Goal: Entertainment & Leisure: Consume media (video, audio)

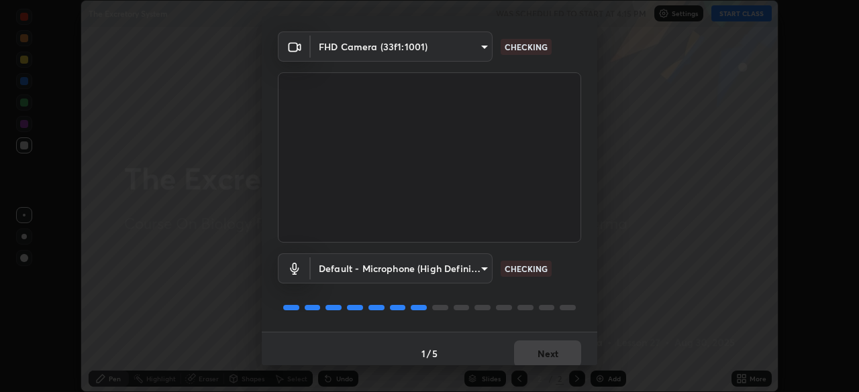
scroll to position [48, 0]
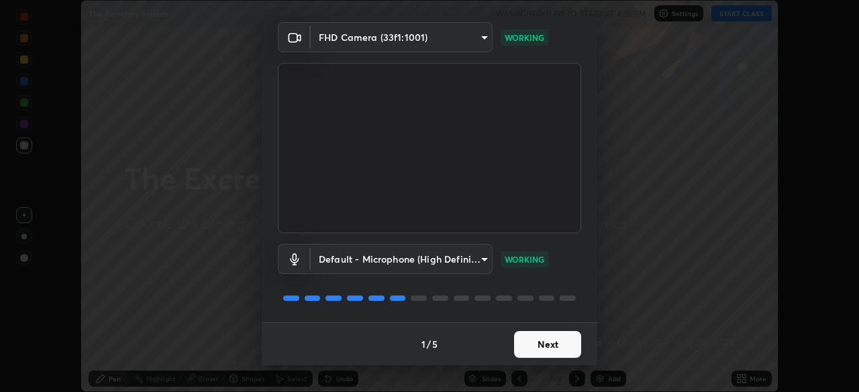
click at [541, 347] on button "Next" at bounding box center [547, 344] width 67 height 27
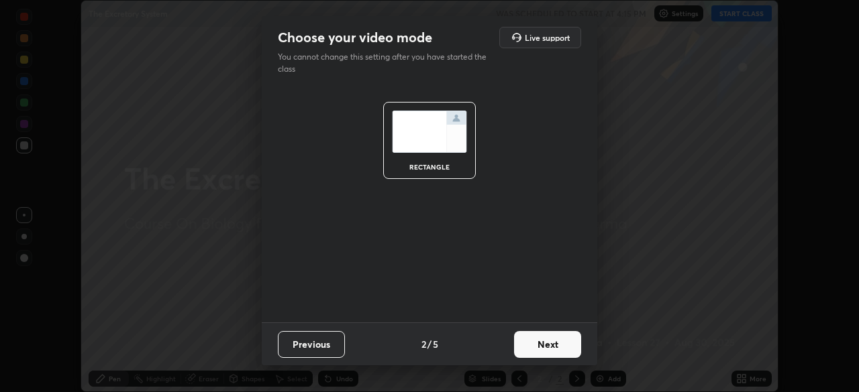
scroll to position [0, 0]
click at [541, 346] on button "Next" at bounding box center [547, 344] width 67 height 27
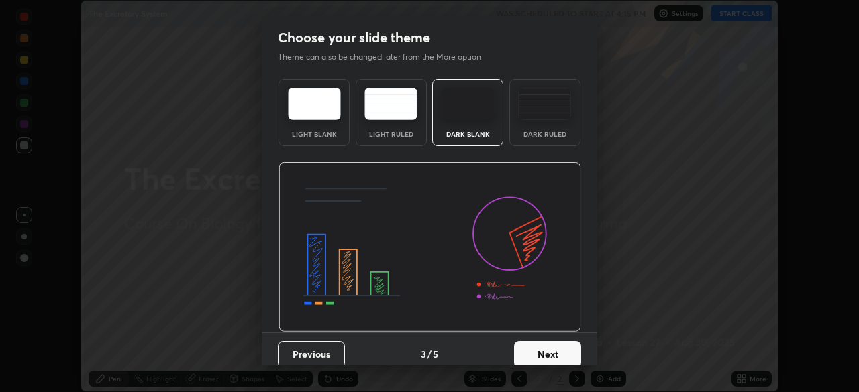
click at [536, 350] on button "Next" at bounding box center [547, 354] width 67 height 27
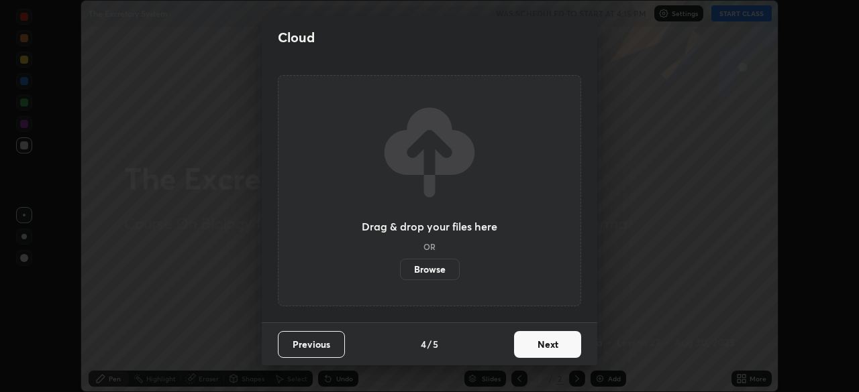
click at [541, 350] on button "Next" at bounding box center [547, 344] width 67 height 27
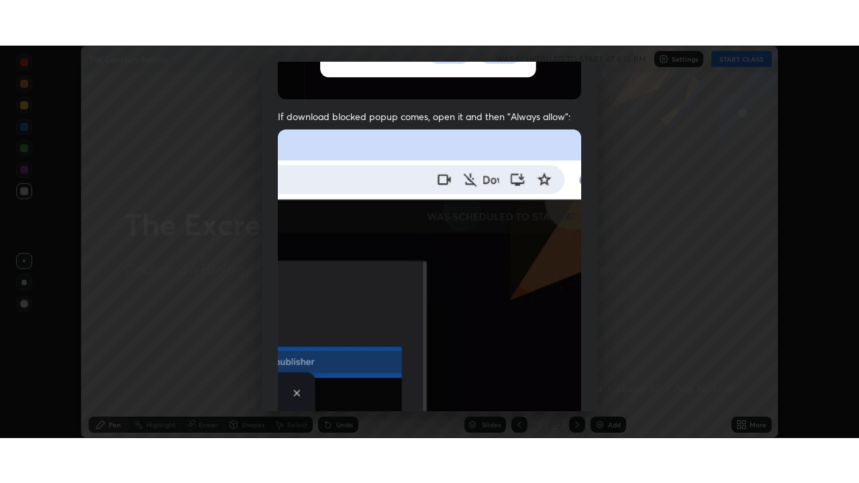
scroll to position [321, 0]
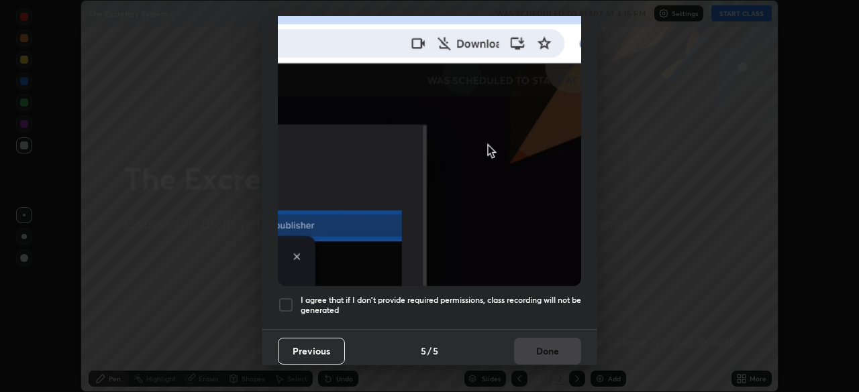
click at [280, 301] on div at bounding box center [286, 305] width 16 height 16
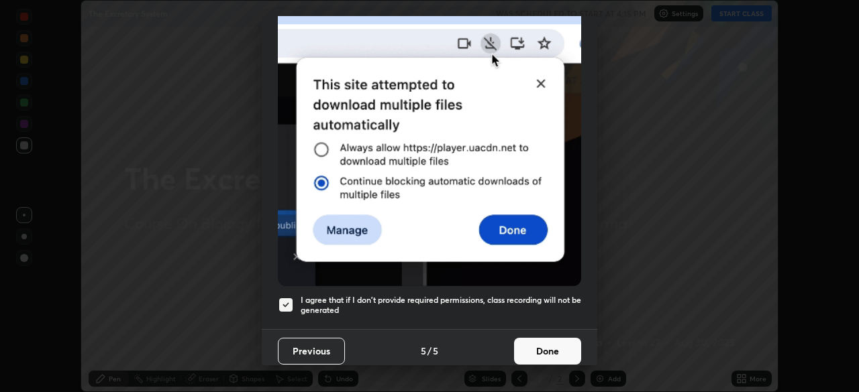
click at [541, 345] on button "Done" at bounding box center [547, 351] width 67 height 27
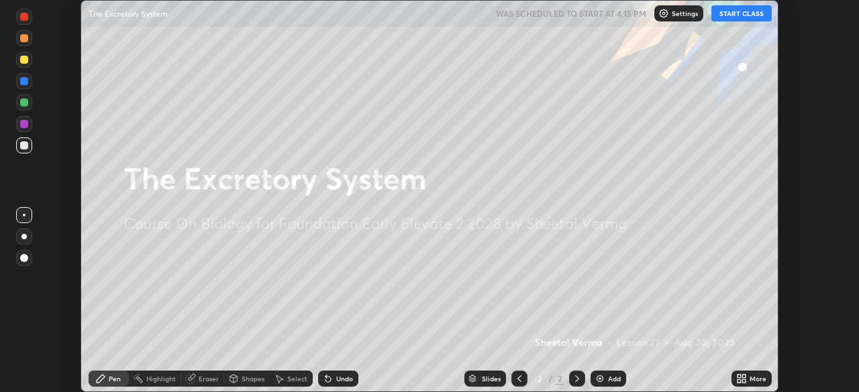
click at [735, 14] on button "START CLASS" at bounding box center [741, 13] width 60 height 16
click at [755, 374] on div "More" at bounding box center [751, 379] width 40 height 16
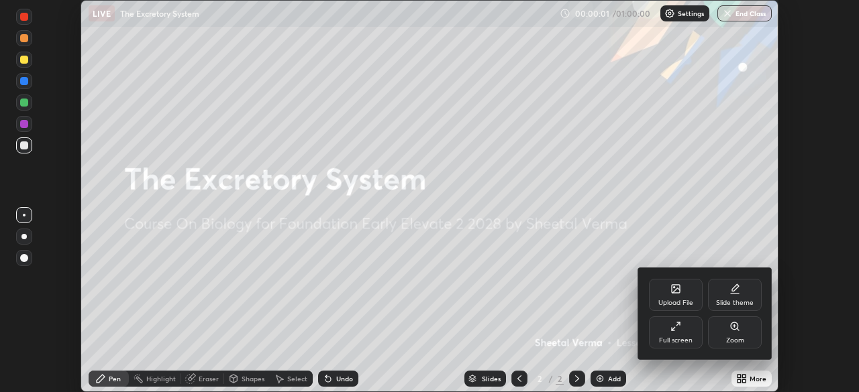
click at [676, 346] on div "Full screen" at bounding box center [676, 333] width 54 height 32
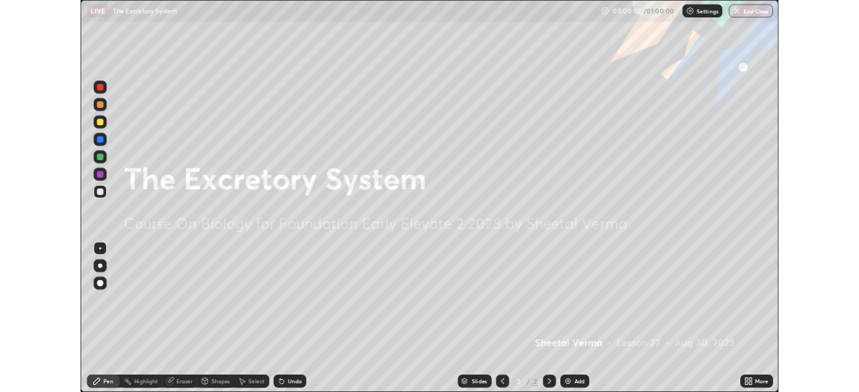
scroll to position [483, 859]
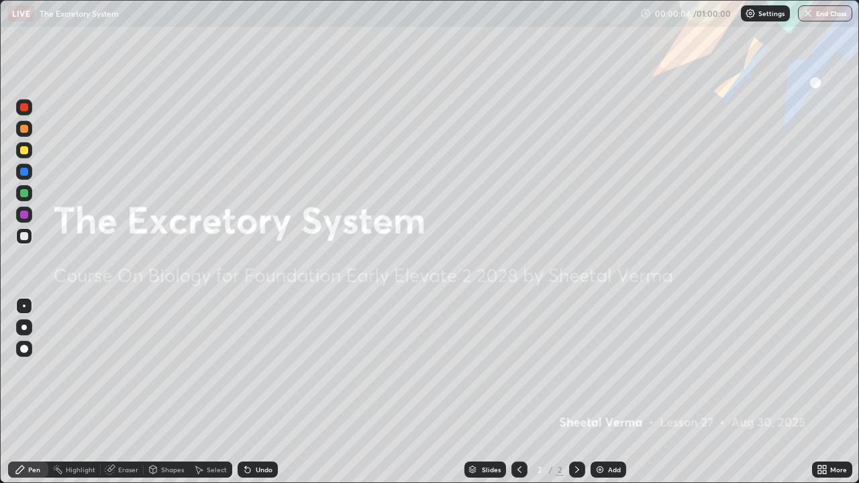
click at [604, 392] on div "Add" at bounding box center [608, 470] width 36 height 16
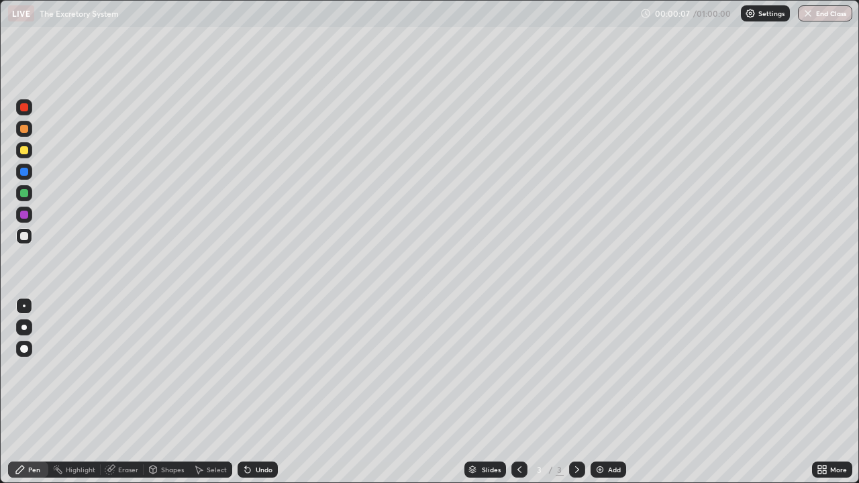
click at [27, 148] on div at bounding box center [24, 150] width 8 height 8
click at [23, 127] on div at bounding box center [24, 129] width 8 height 8
click at [25, 108] on div at bounding box center [24, 107] width 8 height 8
click at [23, 237] on div at bounding box center [24, 236] width 8 height 8
click at [25, 151] on div at bounding box center [24, 150] width 8 height 8
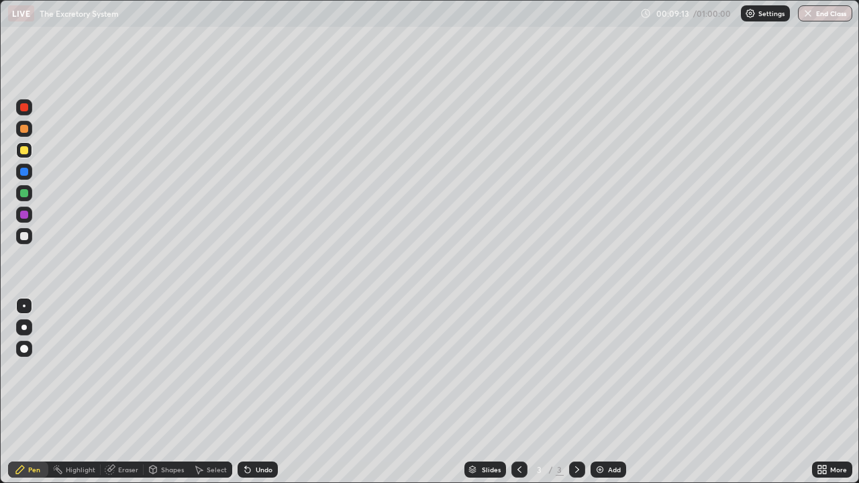
click at [27, 237] on div at bounding box center [24, 236] width 8 height 8
click at [608, 392] on div "Add" at bounding box center [608, 470] width 36 height 16
click at [25, 237] on div at bounding box center [24, 236] width 8 height 8
click at [258, 392] on div "Undo" at bounding box center [264, 469] width 17 height 7
click at [257, 392] on div "Undo" at bounding box center [264, 469] width 17 height 7
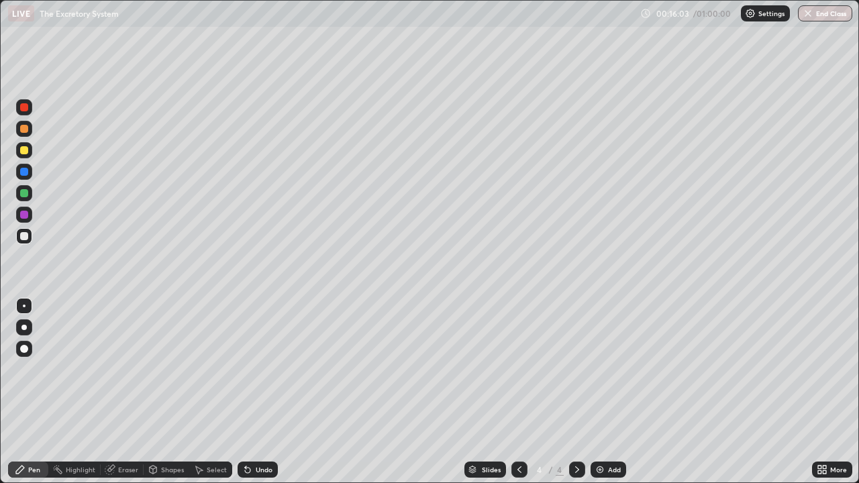
click at [256, 392] on div "Undo" at bounding box center [264, 469] width 17 height 7
click at [258, 392] on div "Undo" at bounding box center [264, 469] width 17 height 7
click at [263, 392] on div "Undo" at bounding box center [257, 470] width 40 height 16
click at [270, 392] on div "Undo" at bounding box center [257, 470] width 40 height 16
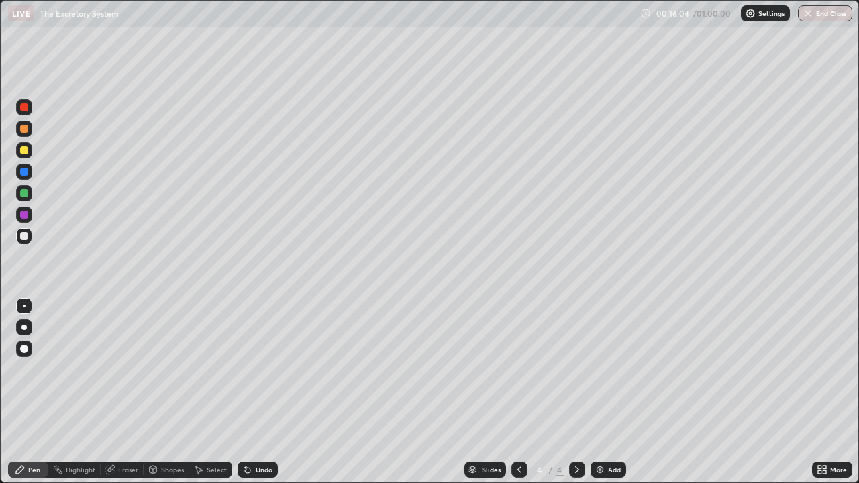
click at [270, 392] on div "Undo" at bounding box center [257, 470] width 40 height 16
click at [610, 392] on div "Add" at bounding box center [614, 469] width 13 height 7
click at [30, 233] on div at bounding box center [24, 236] width 16 height 16
click at [28, 152] on div at bounding box center [24, 150] width 16 height 16
click at [21, 238] on div at bounding box center [24, 236] width 8 height 8
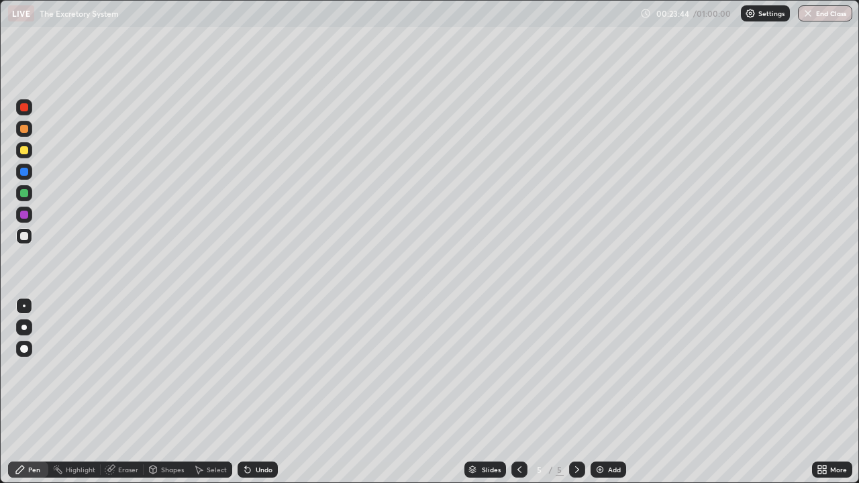
click at [574, 392] on icon at bounding box center [577, 469] width 11 height 11
click at [604, 392] on img at bounding box center [599, 469] width 11 height 11
click at [260, 392] on div "Undo" at bounding box center [264, 469] width 17 height 7
click at [23, 151] on div at bounding box center [24, 150] width 8 height 8
click at [23, 238] on div at bounding box center [24, 236] width 8 height 8
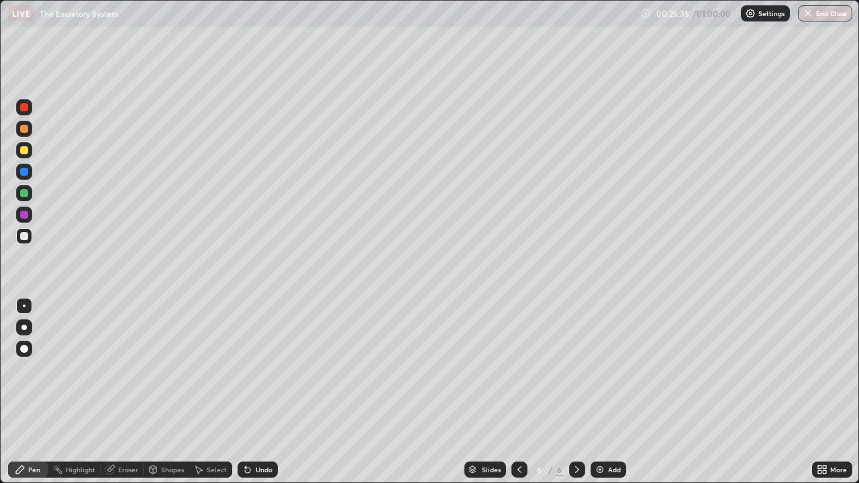
click at [19, 147] on div at bounding box center [24, 150] width 16 height 16
click at [258, 392] on div "Undo" at bounding box center [257, 470] width 40 height 16
click at [264, 392] on div "Undo" at bounding box center [255, 469] width 46 height 27
click at [259, 392] on div "Undo" at bounding box center [264, 469] width 17 height 7
click at [128, 392] on div "Eraser" at bounding box center [128, 469] width 20 height 7
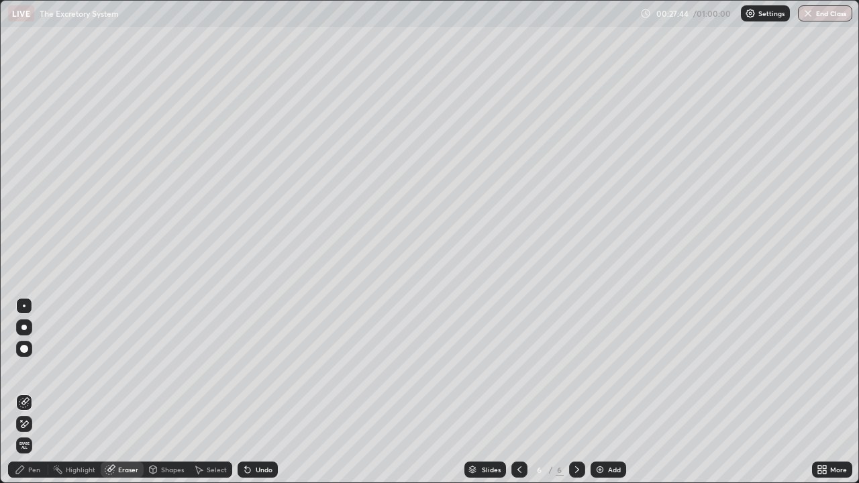
click at [21, 392] on icon at bounding box center [24, 424] width 11 height 11
click at [32, 392] on div "Pen" at bounding box center [34, 469] width 12 height 7
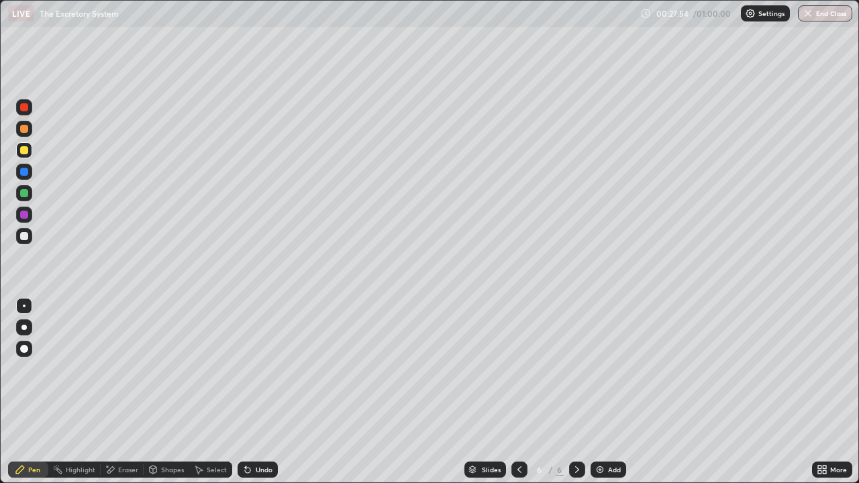
click at [270, 392] on div "Undo" at bounding box center [264, 469] width 17 height 7
click at [266, 392] on div "Undo" at bounding box center [264, 469] width 17 height 7
click at [25, 236] on div at bounding box center [24, 236] width 8 height 8
click at [25, 107] on div at bounding box center [24, 107] width 8 height 8
click at [26, 303] on div at bounding box center [24, 306] width 16 height 16
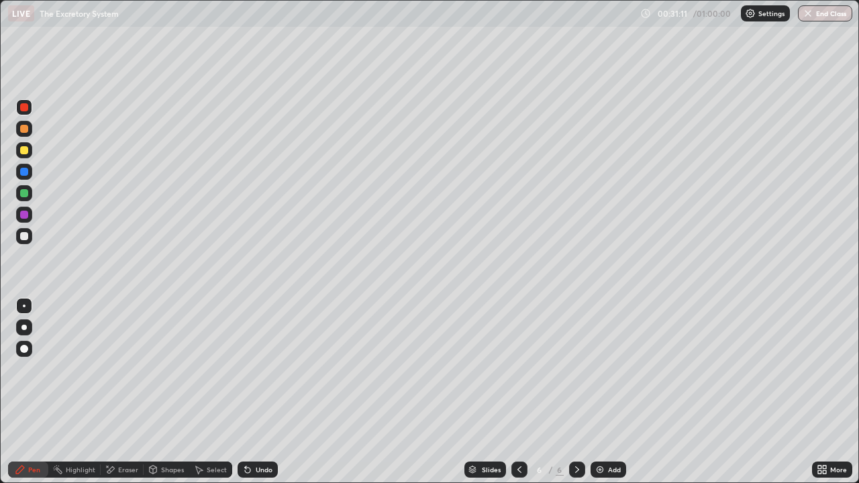
click at [27, 215] on div at bounding box center [24, 215] width 8 height 8
click at [19, 238] on div at bounding box center [24, 236] width 16 height 16
click at [24, 150] on div at bounding box center [24, 150] width 8 height 8
click at [830, 392] on div "More" at bounding box center [838, 469] width 17 height 7
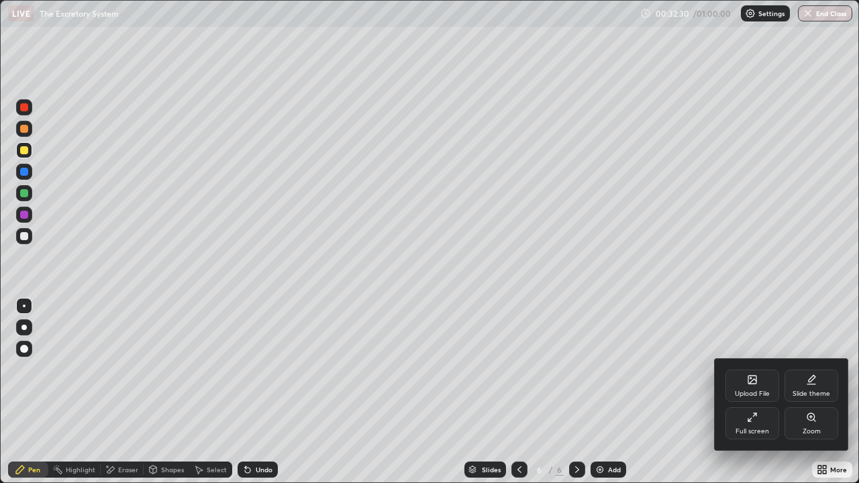
click at [758, 392] on div "Full screen" at bounding box center [752, 423] width 54 height 32
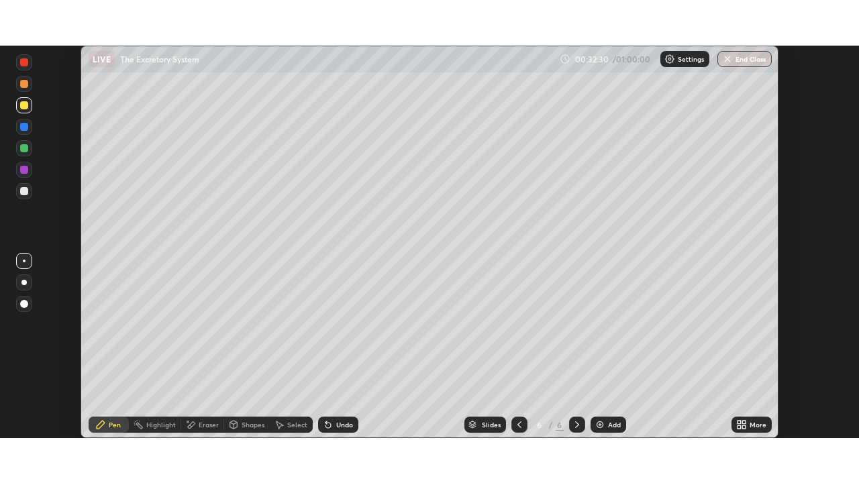
scroll to position [66691, 66225]
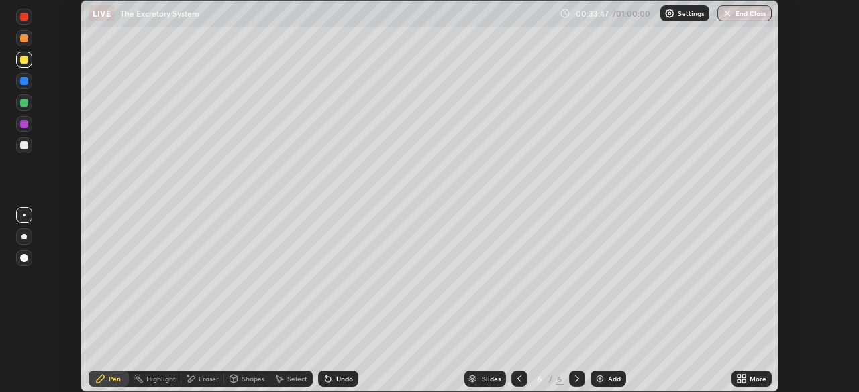
click at [753, 386] on div "More" at bounding box center [751, 379] width 40 height 16
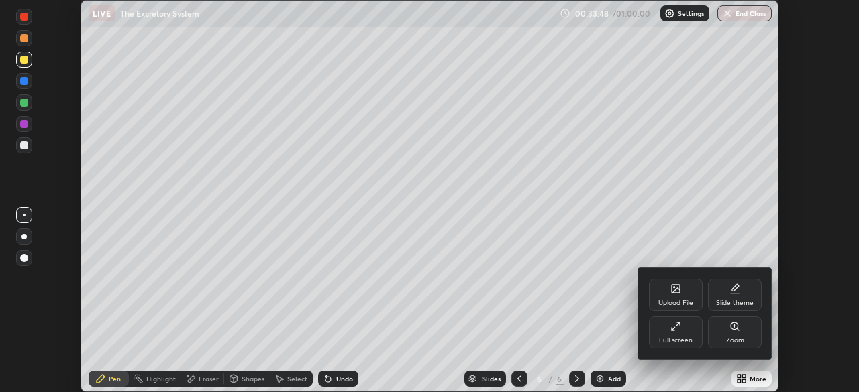
click at [678, 334] on div "Full screen" at bounding box center [676, 333] width 54 height 32
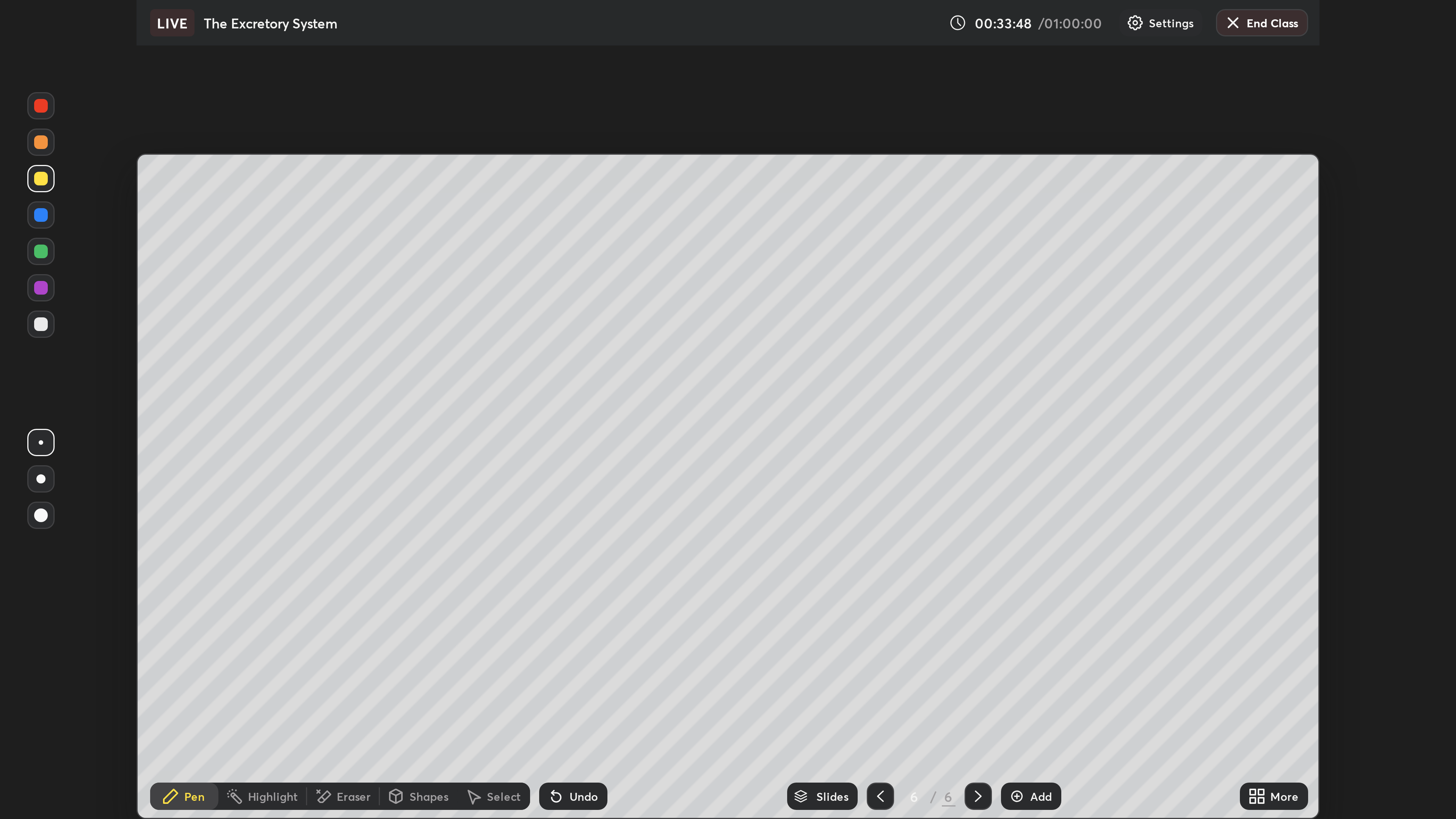
scroll to position [273, 486]
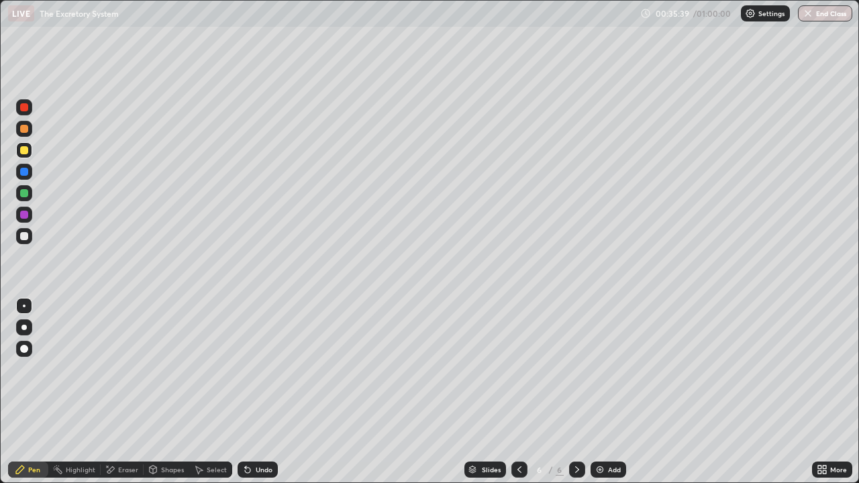
click at [117, 392] on div "Eraser" at bounding box center [122, 470] width 43 height 16
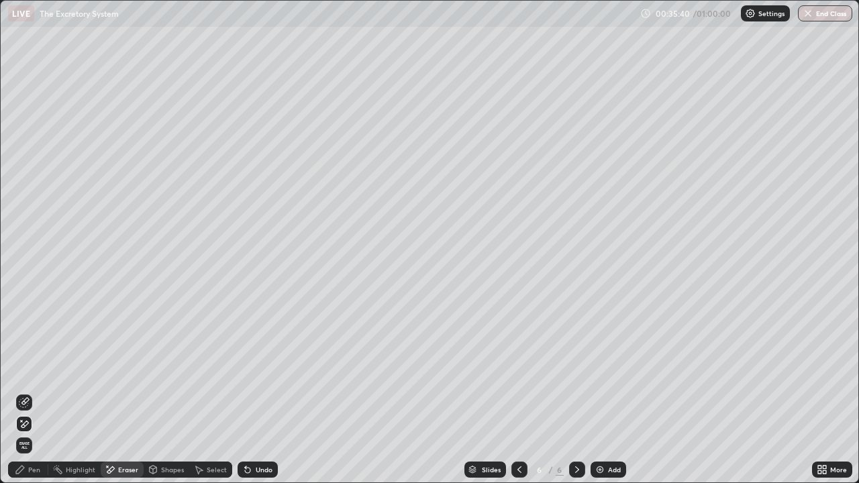
click at [25, 392] on icon at bounding box center [24, 424] width 11 height 11
click at [25, 392] on icon at bounding box center [20, 469] width 11 height 11
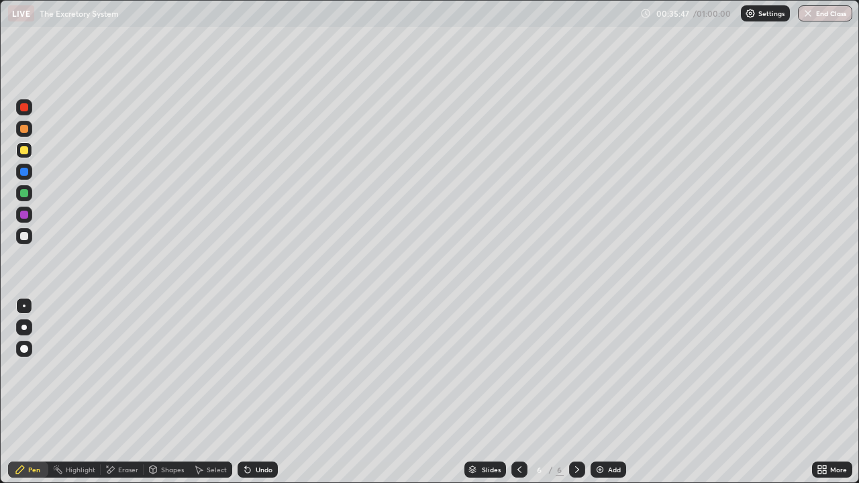
click at [26, 233] on div at bounding box center [24, 236] width 8 height 8
click at [38, 392] on div "Pen" at bounding box center [34, 469] width 12 height 7
click at [25, 213] on div at bounding box center [24, 215] width 8 height 8
click at [608, 392] on div "Add" at bounding box center [614, 469] width 13 height 7
click at [31, 238] on div at bounding box center [24, 236] width 16 height 16
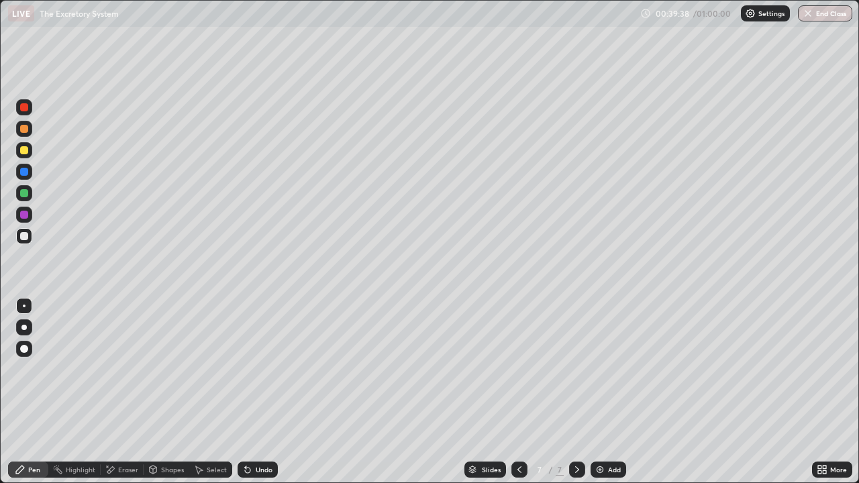
click at [254, 392] on div "Undo" at bounding box center [257, 470] width 40 height 16
click at [611, 392] on div "Add" at bounding box center [608, 470] width 36 height 16
click at [28, 146] on div at bounding box center [24, 150] width 16 height 16
click at [578, 392] on icon at bounding box center [577, 469] width 11 height 11
click at [516, 392] on icon at bounding box center [519, 469] width 11 height 11
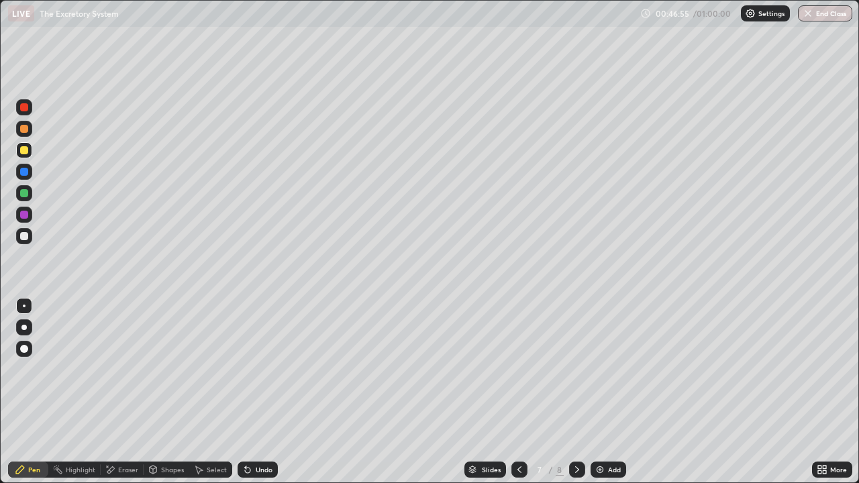
click at [520, 392] on icon at bounding box center [519, 469] width 11 height 11
click at [582, 392] on div at bounding box center [577, 470] width 16 height 16
click at [24, 307] on div at bounding box center [24, 306] width 16 height 16
click at [270, 392] on div "Undo" at bounding box center [264, 469] width 17 height 7
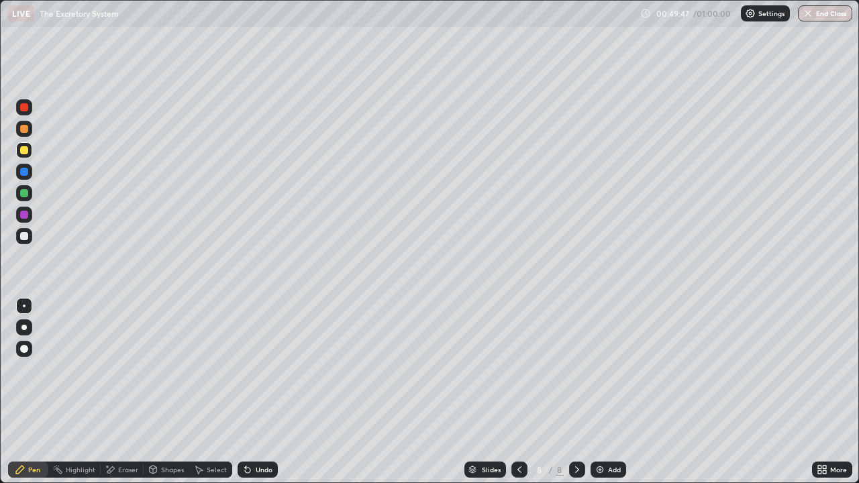
click at [272, 392] on div "Undo" at bounding box center [257, 470] width 40 height 16
click at [276, 392] on div "Undo" at bounding box center [257, 470] width 40 height 16
click at [273, 392] on div "Undo" at bounding box center [257, 470] width 40 height 16
click at [21, 307] on div at bounding box center [24, 306] width 16 height 16
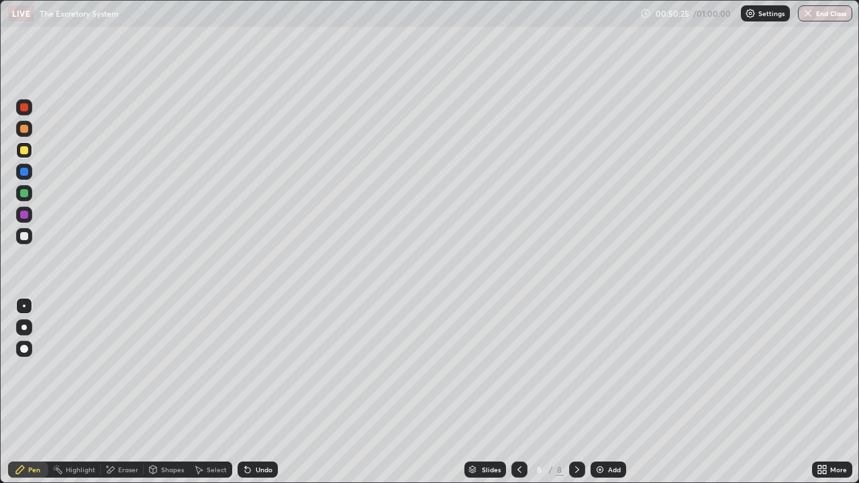
click at [256, 392] on div "Undo" at bounding box center [264, 469] width 17 height 7
click at [26, 109] on div at bounding box center [24, 107] width 8 height 8
click at [28, 235] on div at bounding box center [24, 236] width 16 height 16
click at [826, 19] on button "End Class" at bounding box center [825, 13] width 53 height 16
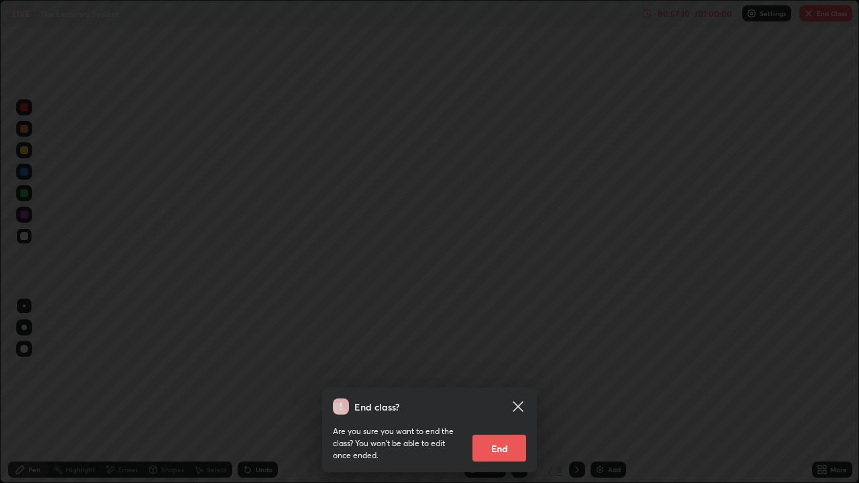
click at [507, 392] on button "End" at bounding box center [499, 448] width 54 height 27
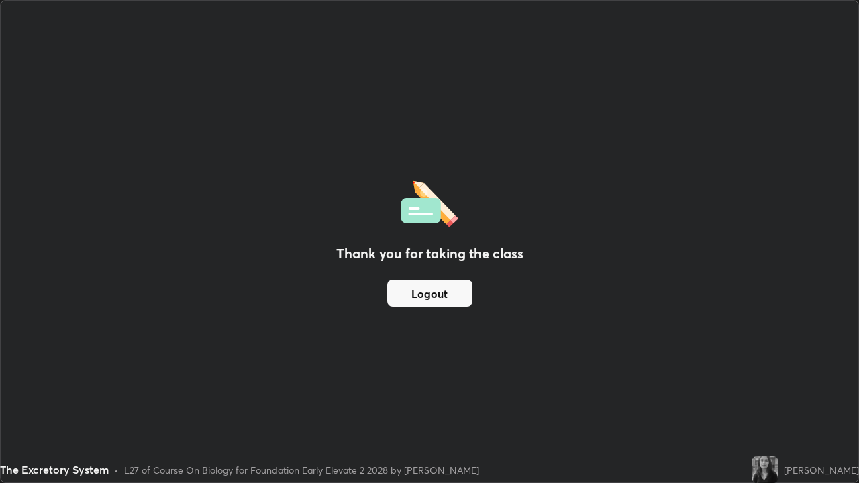
click at [415, 294] on button "Logout" at bounding box center [429, 293] width 85 height 27
click at [421, 292] on button "Logout" at bounding box center [429, 293] width 85 height 27
click at [424, 294] on button "Logout" at bounding box center [429, 293] width 85 height 27
click at [421, 294] on button "Logout" at bounding box center [429, 293] width 85 height 27
click at [415, 292] on button "Logout" at bounding box center [429, 293] width 85 height 27
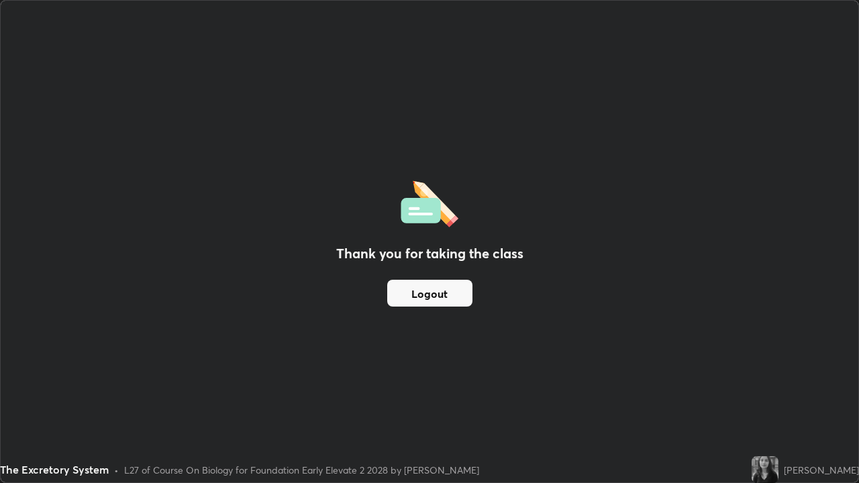
click at [434, 303] on button "Logout" at bounding box center [429, 293] width 85 height 27
click at [431, 301] on button "Logout" at bounding box center [429, 293] width 85 height 27
click at [431, 299] on button "Logout" at bounding box center [429, 293] width 85 height 27
click at [433, 298] on button "Logout" at bounding box center [429, 293] width 85 height 27
click at [435, 298] on button "Logout" at bounding box center [429, 293] width 85 height 27
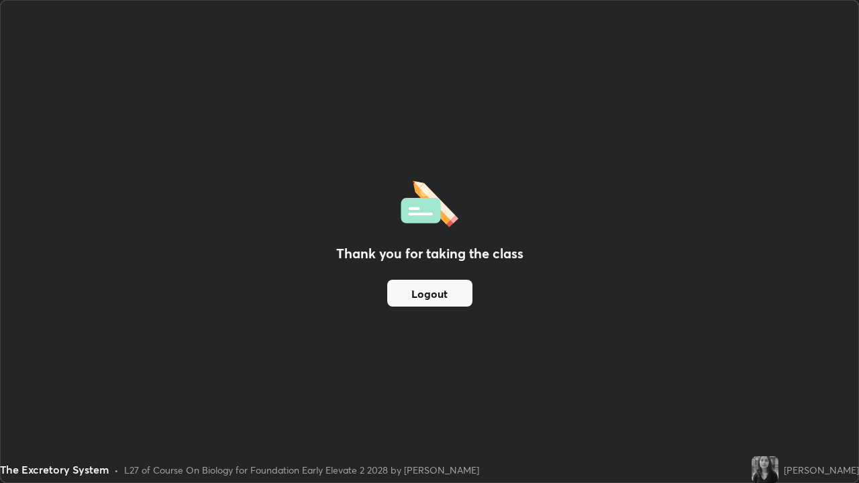
click at [436, 297] on button "Logout" at bounding box center [429, 293] width 85 height 27
click at [436, 294] on button "Logout" at bounding box center [429, 293] width 85 height 27
click at [435, 292] on button "Logout" at bounding box center [429, 293] width 85 height 27
click at [434, 294] on button "Logout" at bounding box center [429, 293] width 85 height 27
click at [435, 297] on button "Logout" at bounding box center [429, 293] width 85 height 27
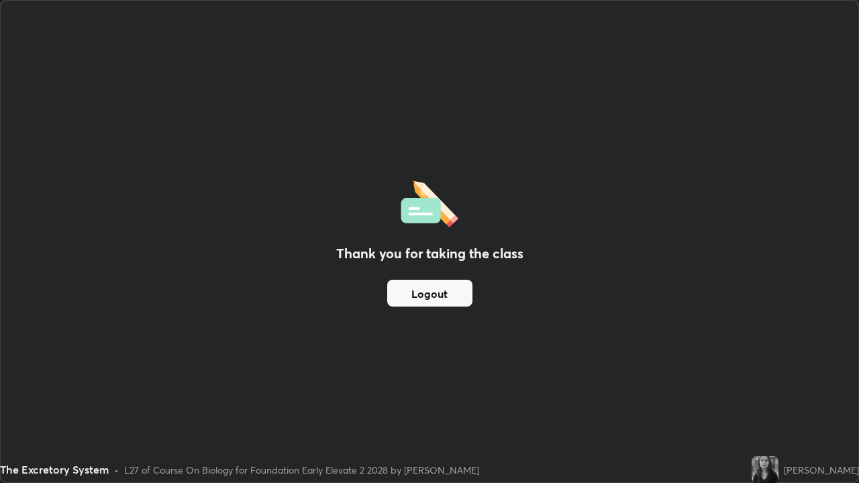
click at [436, 297] on button "Logout" at bounding box center [429, 293] width 85 height 27
click at [436, 295] on button "Logout" at bounding box center [429, 293] width 85 height 27
click at [435, 295] on button "Logout" at bounding box center [429, 293] width 85 height 27
click at [433, 294] on button "Logout" at bounding box center [429, 293] width 85 height 27
click at [433, 291] on button "Logout" at bounding box center [429, 293] width 85 height 27
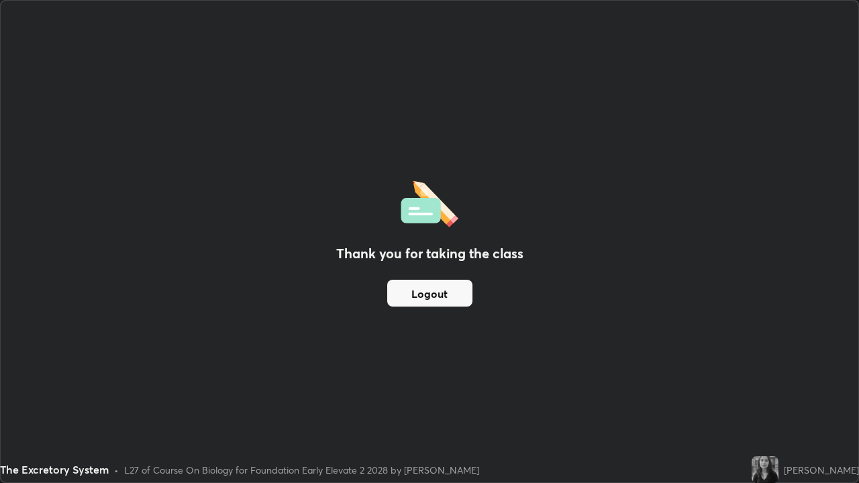
click at [433, 297] on button "Logout" at bounding box center [429, 293] width 85 height 27
click at [435, 297] on button "Logout" at bounding box center [429, 293] width 85 height 27
click at [437, 295] on button "Logout" at bounding box center [429, 293] width 85 height 27
click at [437, 294] on button "Logout" at bounding box center [429, 293] width 85 height 27
click at [439, 290] on button "Logout" at bounding box center [429, 293] width 85 height 27
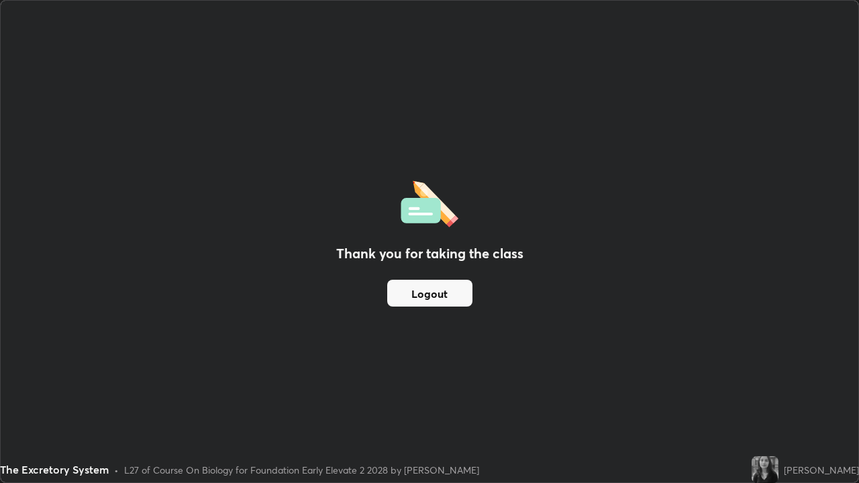
click at [449, 289] on button "Logout" at bounding box center [429, 293] width 85 height 27
click at [378, 351] on div "Thank you for taking the class Logout" at bounding box center [429, 242] width 857 height 482
click at [417, 294] on button "Logout" at bounding box center [429, 293] width 85 height 27
click at [427, 296] on button "Logout" at bounding box center [429, 293] width 85 height 27
click at [52, 225] on div "Thank you for taking the class Logout" at bounding box center [429, 242] width 857 height 482
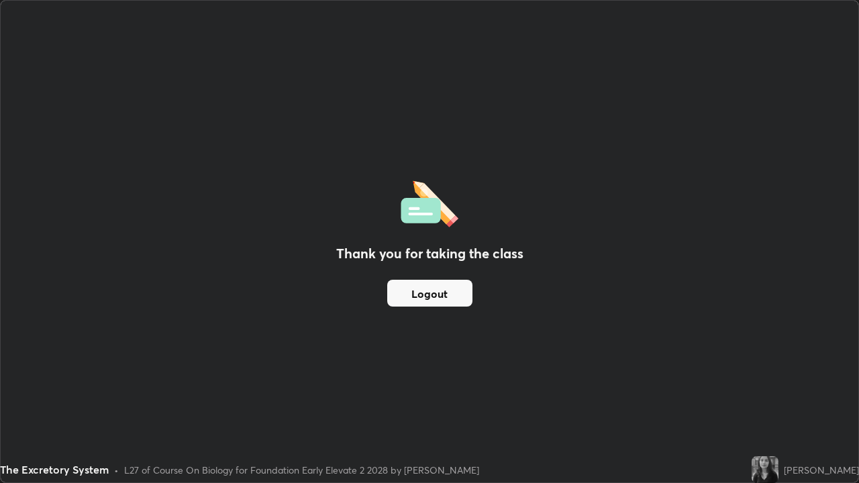
click at [446, 301] on button "Logout" at bounding box center [429, 293] width 85 height 27
click at [453, 302] on button "Logout" at bounding box center [429, 293] width 85 height 27
click at [429, 294] on button "Logout" at bounding box center [429, 293] width 85 height 27
click at [431, 294] on button "Logout" at bounding box center [429, 293] width 85 height 27
click at [431, 295] on button "Logout" at bounding box center [429, 293] width 85 height 27
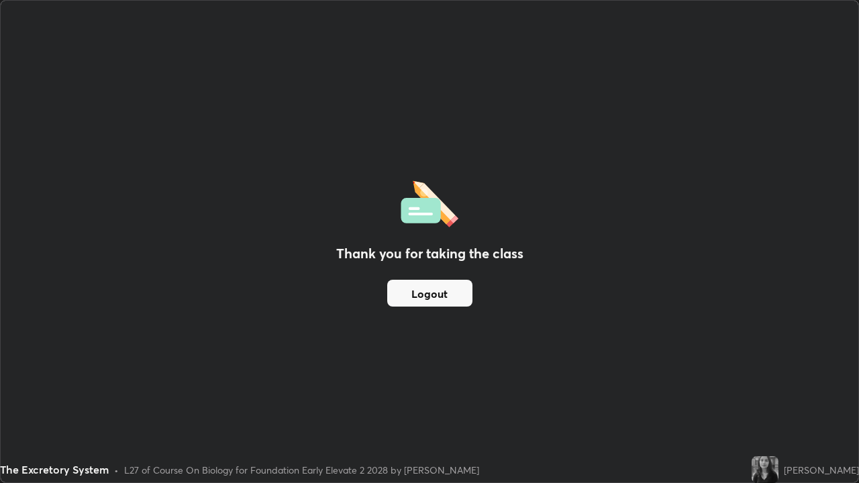
click at [436, 298] on button "Logout" at bounding box center [429, 293] width 85 height 27
click at [435, 297] on button "Logout" at bounding box center [429, 293] width 85 height 27
click at [435, 296] on button "Logout" at bounding box center [429, 293] width 85 height 27
click at [434, 296] on button "Logout" at bounding box center [429, 293] width 85 height 27
click at [435, 305] on button "Logout" at bounding box center [429, 293] width 85 height 27
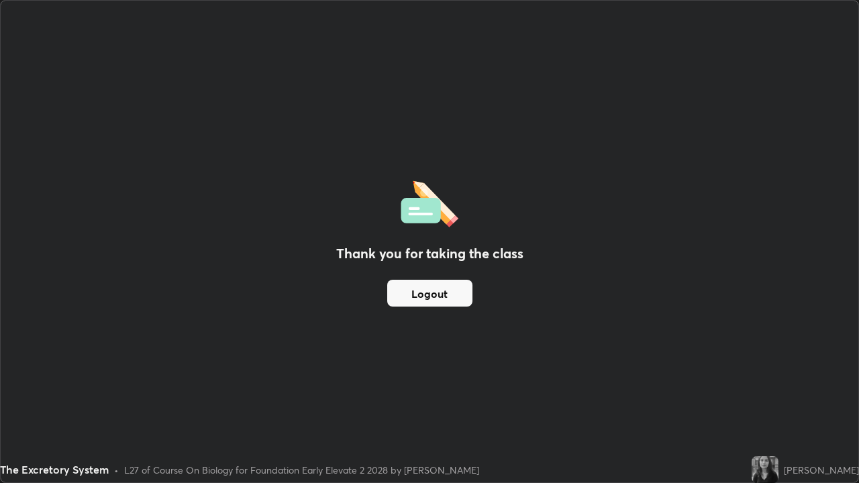
click at [768, 392] on img at bounding box center [764, 469] width 27 height 27
click at [772, 392] on img at bounding box center [764, 469] width 27 height 27
click at [775, 392] on img at bounding box center [764, 469] width 27 height 27
click at [778, 392] on img at bounding box center [764, 469] width 27 height 27
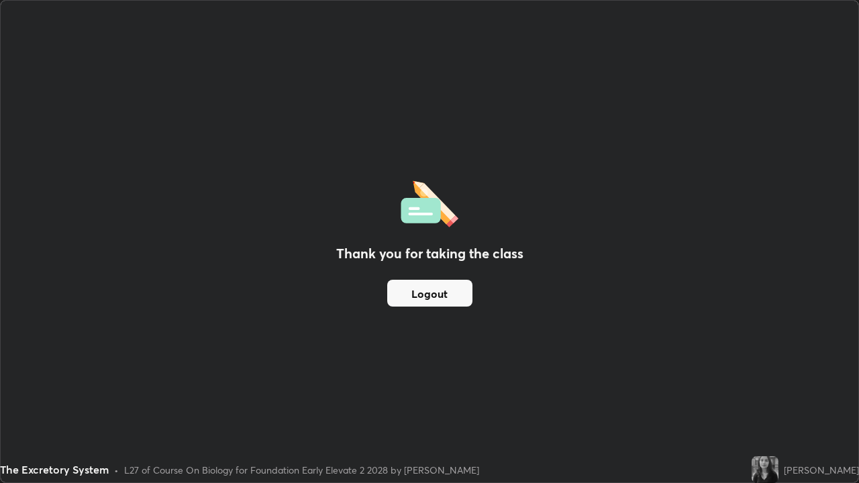
click at [778, 392] on img at bounding box center [764, 469] width 27 height 27
click at [777, 392] on img at bounding box center [764, 469] width 27 height 27
click at [441, 297] on button "Logout" at bounding box center [429, 293] width 85 height 27
click at [439, 296] on button "Logout" at bounding box center [429, 293] width 85 height 27
click at [437, 291] on button "Logout" at bounding box center [429, 293] width 85 height 27
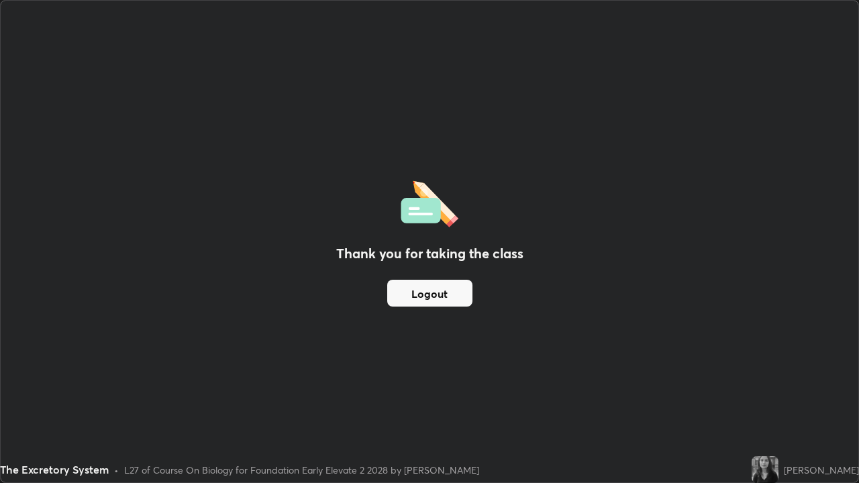
click at [453, 290] on button "Logout" at bounding box center [429, 293] width 85 height 27
click at [454, 288] on button "Logout" at bounding box center [429, 293] width 85 height 27
click at [455, 290] on button "Logout" at bounding box center [429, 293] width 85 height 27
click at [455, 292] on button "Logout" at bounding box center [429, 293] width 85 height 27
click at [458, 291] on button "Logout" at bounding box center [429, 293] width 85 height 27
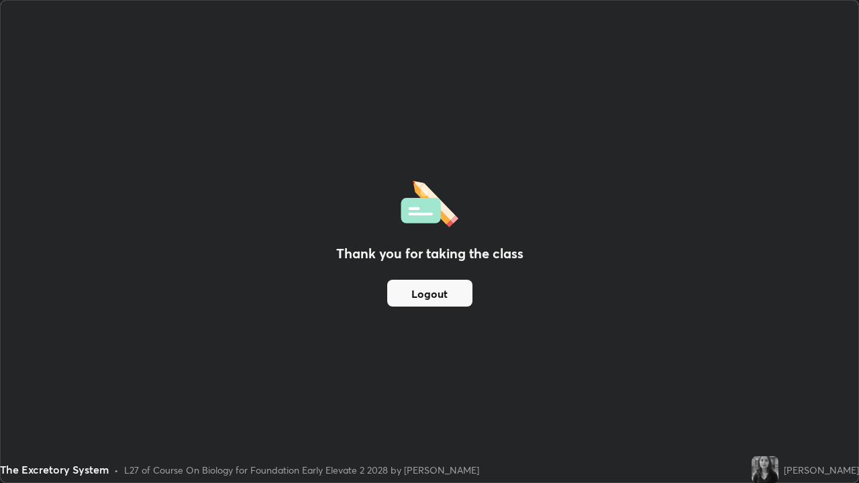
click at [109, 38] on div "Thank you for taking the class Logout" at bounding box center [429, 242] width 857 height 482
click at [406, 313] on div "Thank you for taking the class Logout" at bounding box center [429, 242] width 857 height 482
click at [401, 295] on button "Logout" at bounding box center [429, 293] width 85 height 27
click at [410, 297] on button "Logout" at bounding box center [429, 293] width 85 height 27
click at [407, 297] on button "Logout" at bounding box center [429, 293] width 85 height 27
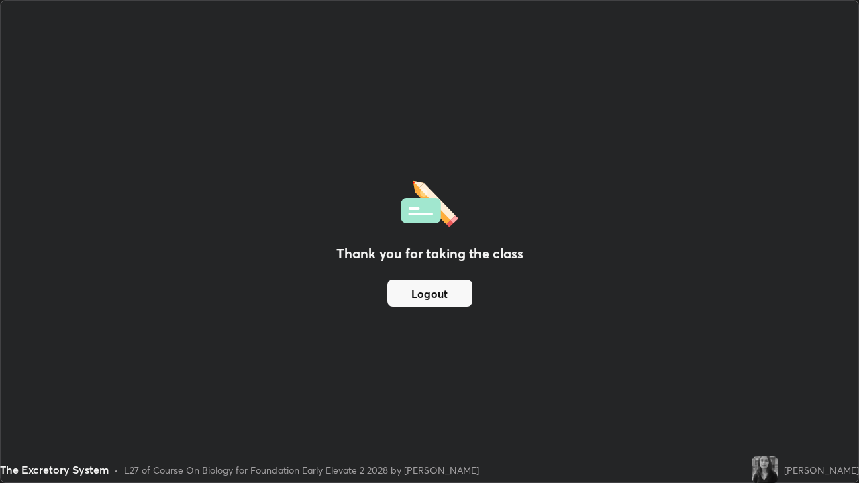
click at [407, 297] on button "Logout" at bounding box center [429, 293] width 85 height 27
click at [404, 293] on button "Logout" at bounding box center [429, 293] width 85 height 27
click at [402, 293] on button "Logout" at bounding box center [429, 293] width 85 height 27
click at [402, 298] on button "Logout" at bounding box center [429, 293] width 85 height 27
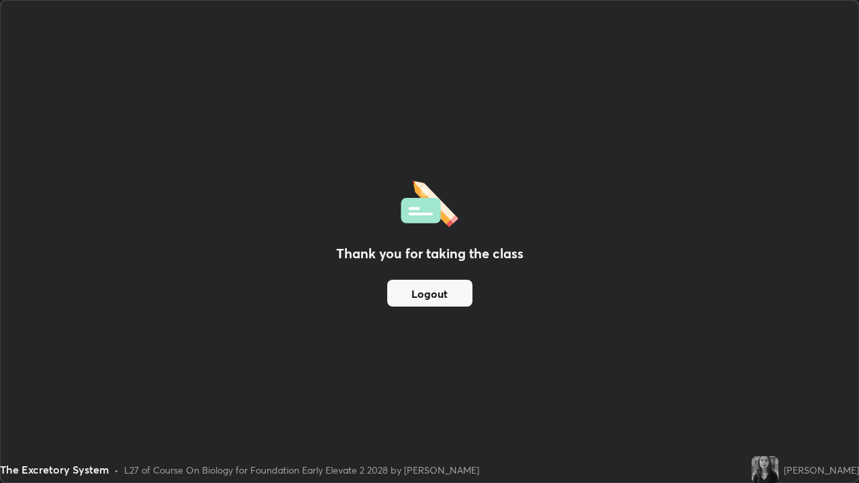
click at [407, 298] on button "Logout" at bounding box center [429, 293] width 85 height 27
click at [408, 297] on button "Logout" at bounding box center [429, 293] width 85 height 27
click at [775, 392] on img at bounding box center [764, 469] width 27 height 27
click at [778, 392] on img at bounding box center [764, 469] width 27 height 27
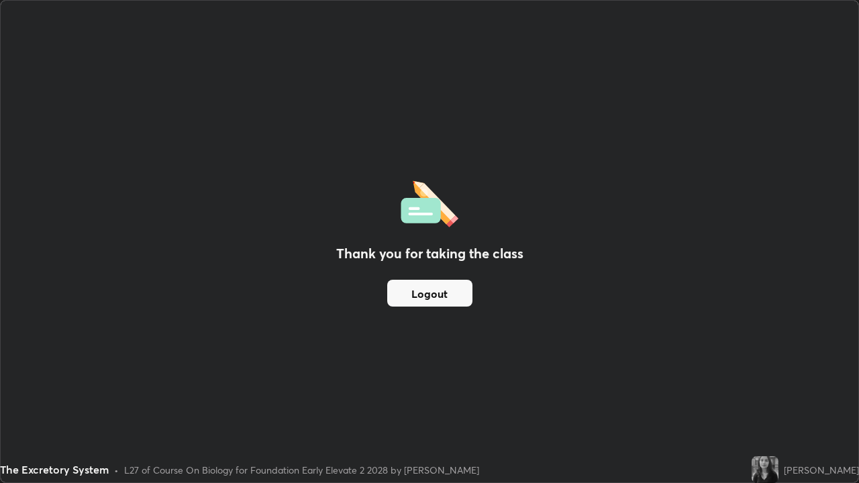
click at [458, 290] on button "Logout" at bounding box center [429, 293] width 85 height 27
click at [425, 296] on button "Logout" at bounding box center [429, 293] width 85 height 27
click at [422, 299] on button "Logout" at bounding box center [429, 293] width 85 height 27
click at [422, 298] on button "Logout" at bounding box center [429, 293] width 85 height 27
click at [424, 297] on button "Logout" at bounding box center [429, 293] width 85 height 27
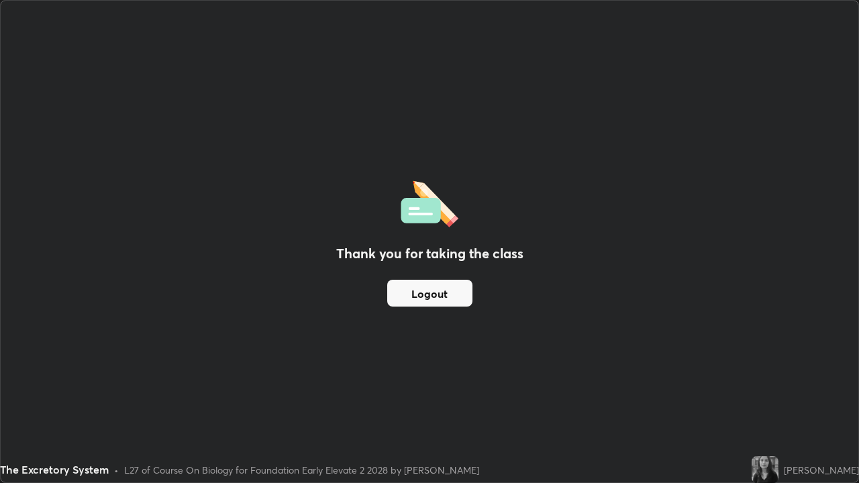
click at [431, 292] on button "Logout" at bounding box center [429, 293] width 85 height 27
click at [415, 297] on button "Logout" at bounding box center [429, 293] width 85 height 27
click at [776, 392] on img at bounding box center [764, 469] width 27 height 27
click at [778, 392] on img at bounding box center [764, 469] width 27 height 27
click at [719, 392] on div "The Excretory System • L27 of Course On Biology for Foundation Early Elevate 2 …" at bounding box center [373, 469] width 746 height 27
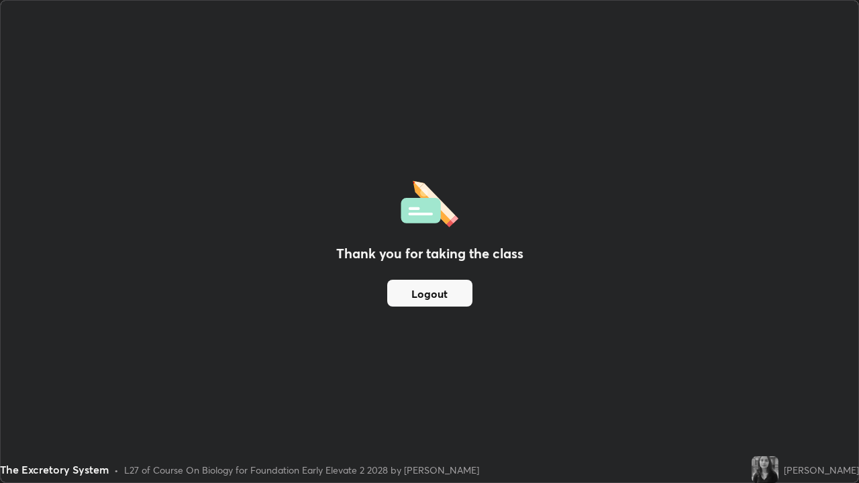
click at [718, 392] on div "The Excretory System • L27 of Course On Biology for Foundation Early Elevate 2 …" at bounding box center [373, 469] width 746 height 27
click at [716, 392] on div "The Excretory System • L27 of Course On Biology for Foundation Early Elevate 2 …" at bounding box center [373, 469] width 746 height 27
click at [717, 392] on div "The Excretory System • L27 of Course On Biology for Foundation Early Elevate 2 …" at bounding box center [373, 469] width 746 height 27
click at [669, 359] on div "Thank you for taking the class Logout" at bounding box center [429, 242] width 857 height 482
click at [667, 350] on div "Thank you for taking the class Logout" at bounding box center [429, 242] width 857 height 482
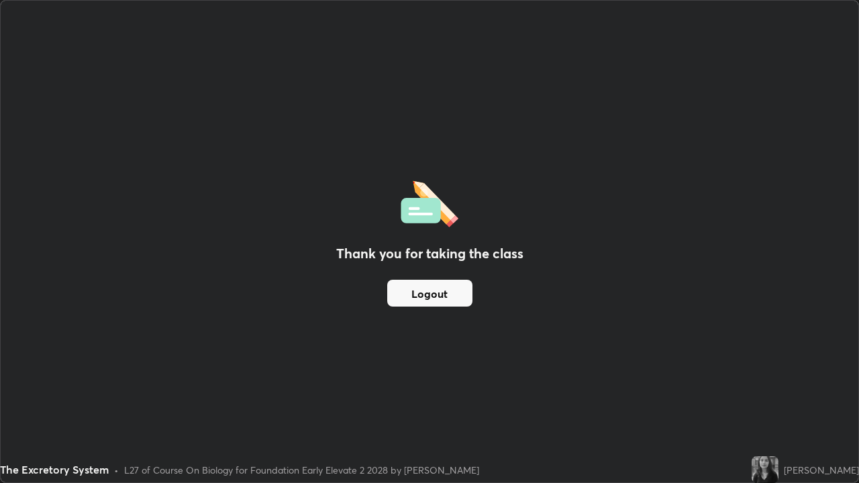
click at [668, 345] on div "Thank you for taking the class Logout" at bounding box center [429, 242] width 857 height 482
click at [433, 302] on button "Logout" at bounding box center [429, 293] width 85 height 27
click at [430, 300] on button "Logout" at bounding box center [429, 293] width 85 height 27
click at [427, 299] on button "Logout" at bounding box center [429, 293] width 85 height 27
click at [423, 300] on button "Logout" at bounding box center [429, 293] width 85 height 27
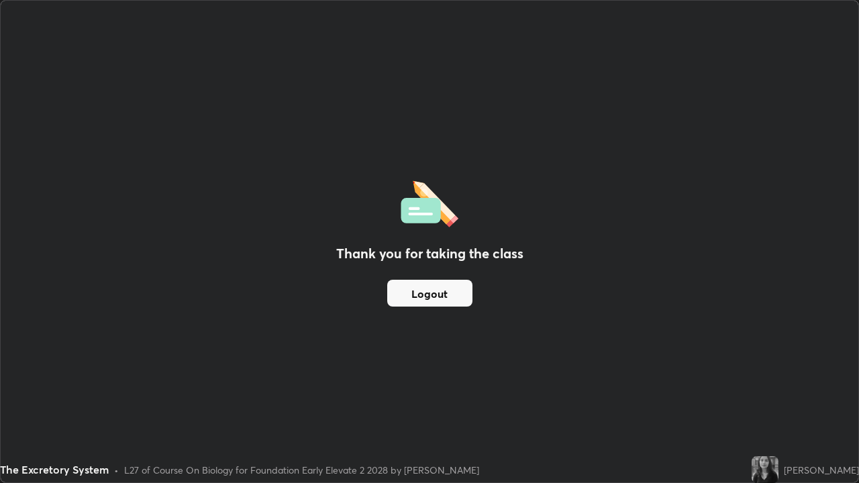
click at [421, 299] on button "Logout" at bounding box center [429, 293] width 85 height 27
